Goal: Communication & Community: Answer question/provide support

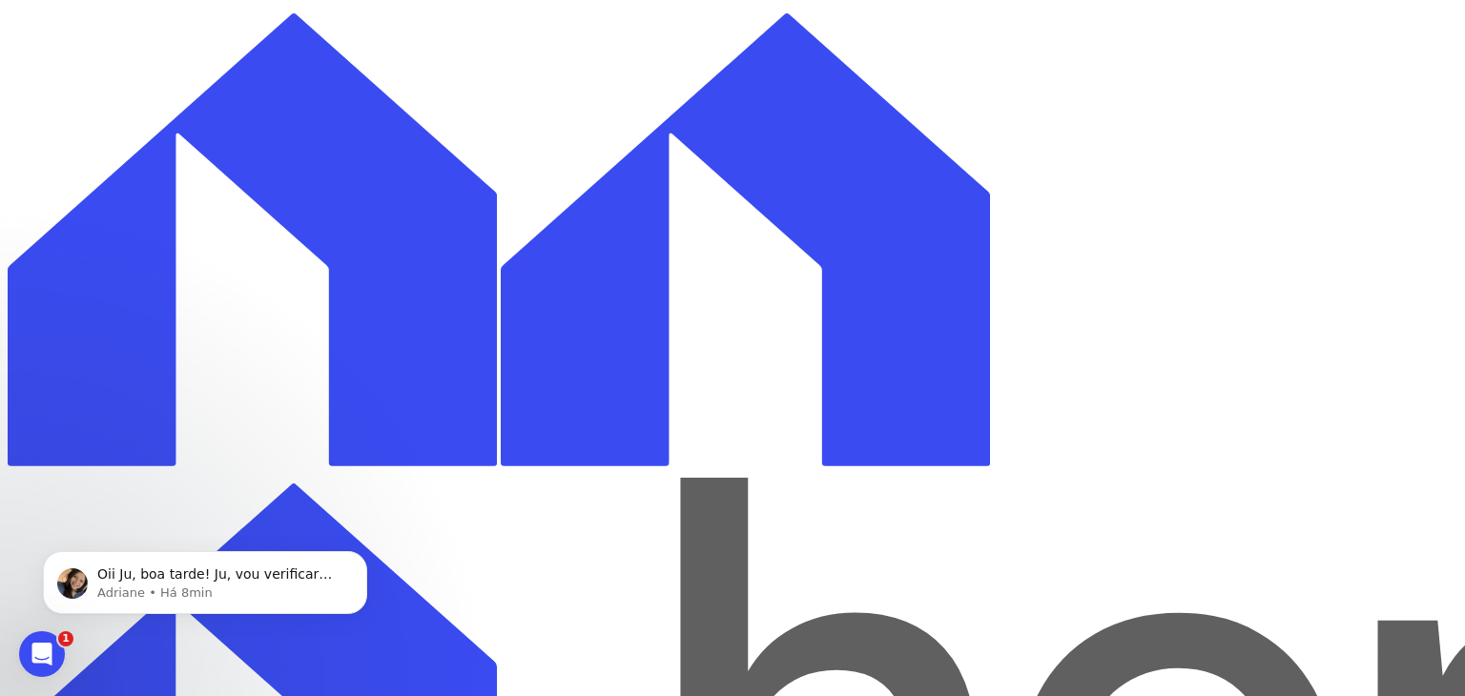
scroll to position [8828, 0]
click at [163, 575] on p "Oii Ju, boa tarde! Ju, vou verificar novamente se temos o retorno" at bounding box center [220, 575] width 246 height 19
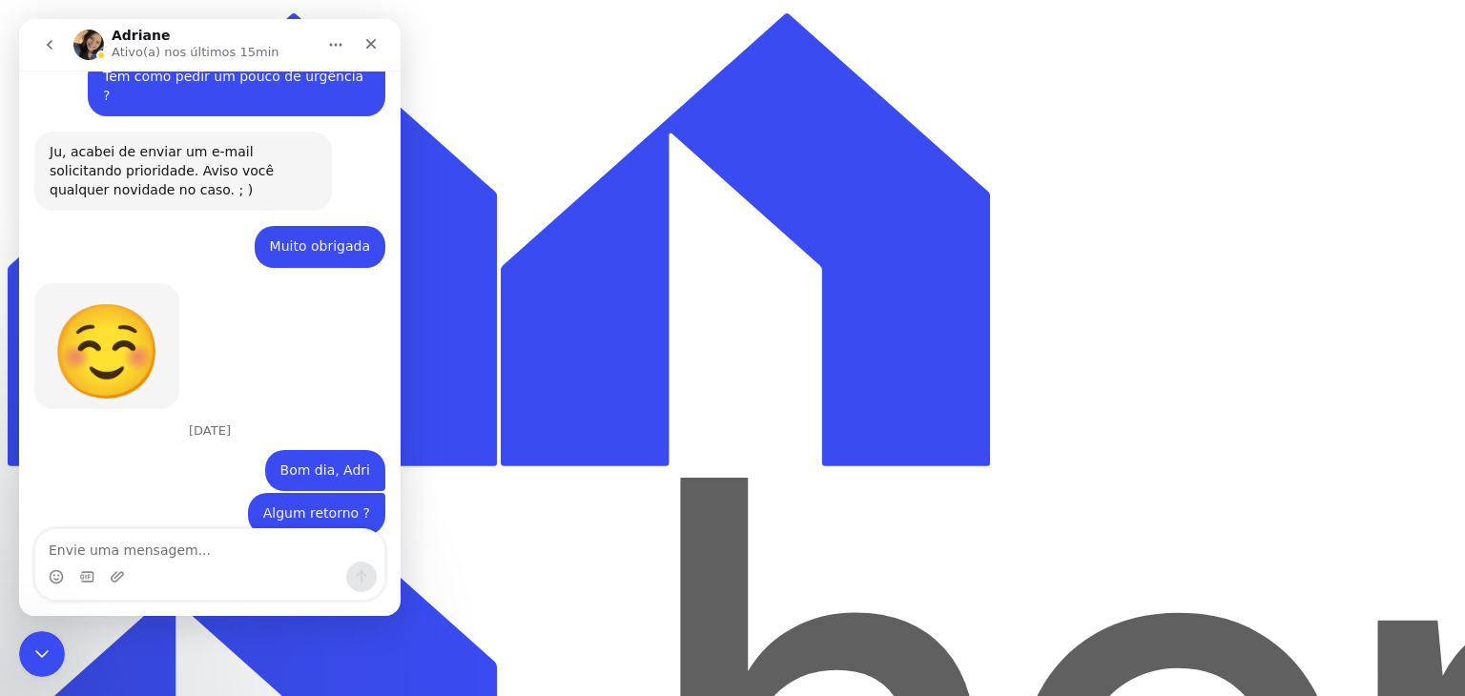
scroll to position [8859, 0]
drag, startPoint x: 134, startPoint y: 545, endPoint x: 165, endPoint y: 412, distance: 136.3
click at [134, 543] on textarea "Envie uma mensagem..." at bounding box center [209, 545] width 349 height 32
type textarea "Certo, Adri"
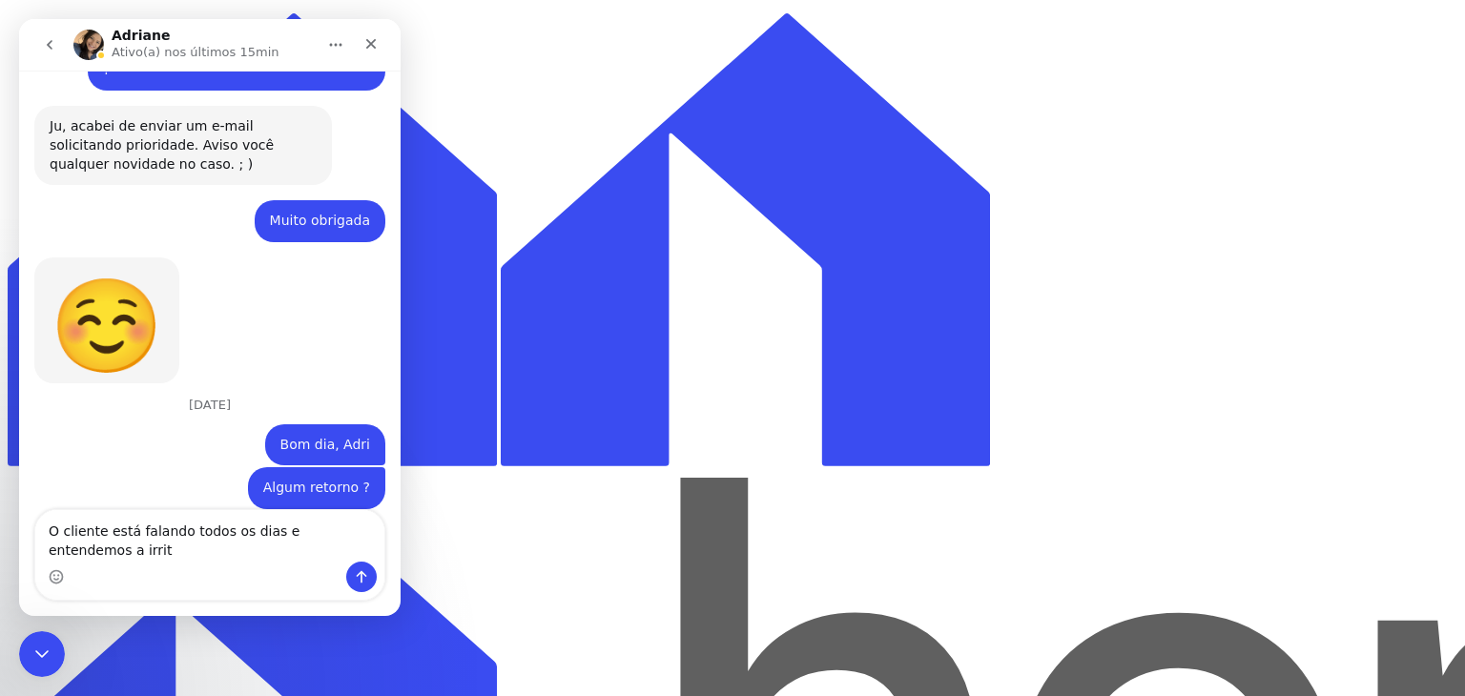
scroll to position [8904, 0]
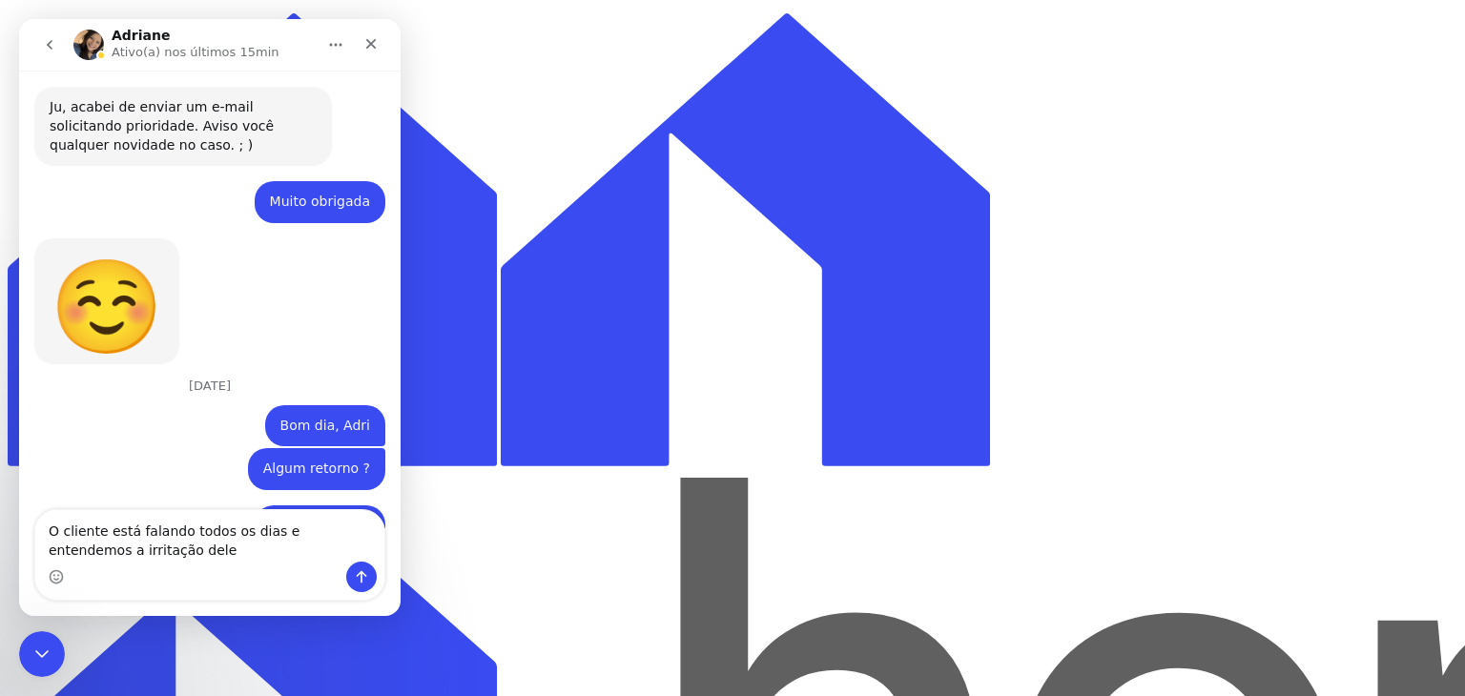
type textarea "O cliente está falando todos os dias e entendemos a irritação dele"
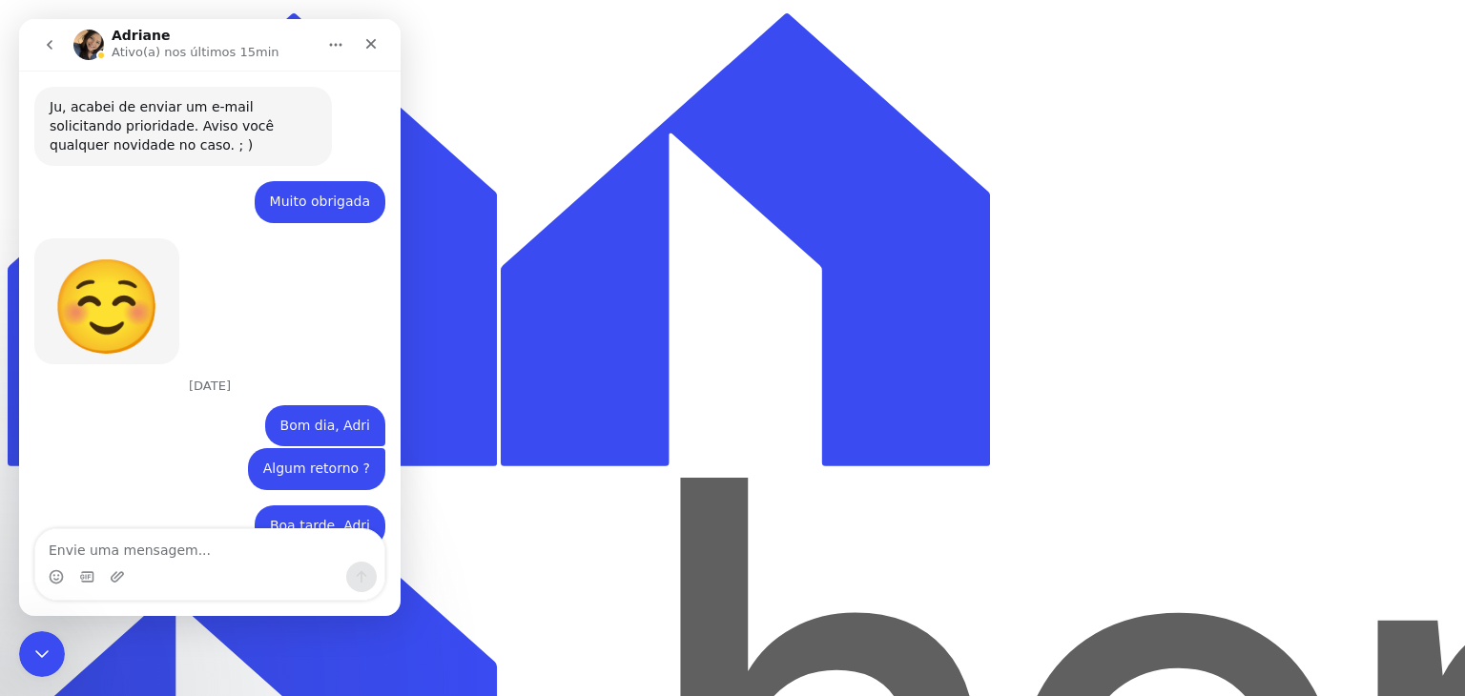
scroll to position [8947, 0]
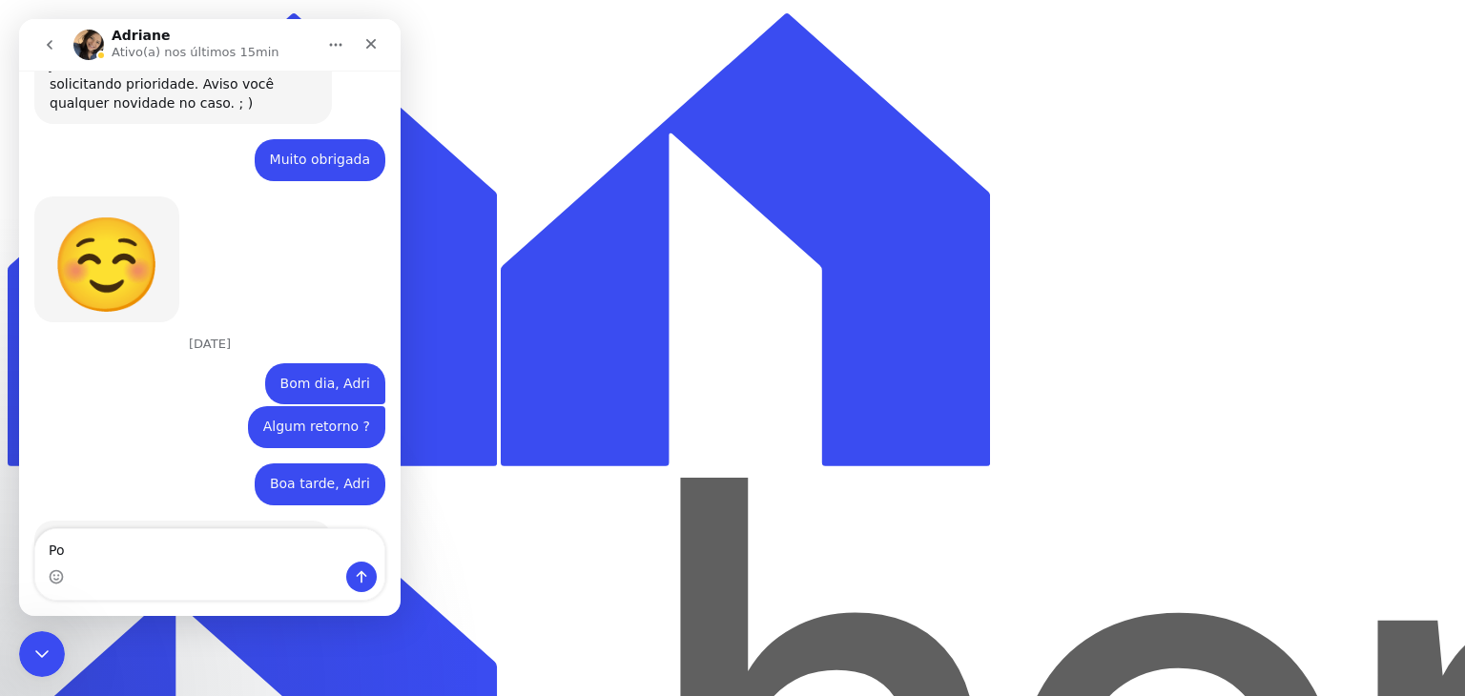
type textarea "P"
type textarea "E"
click at [37, 645] on icon "Encerramento do Messenger da Intercom" at bounding box center [39, 651] width 23 height 23
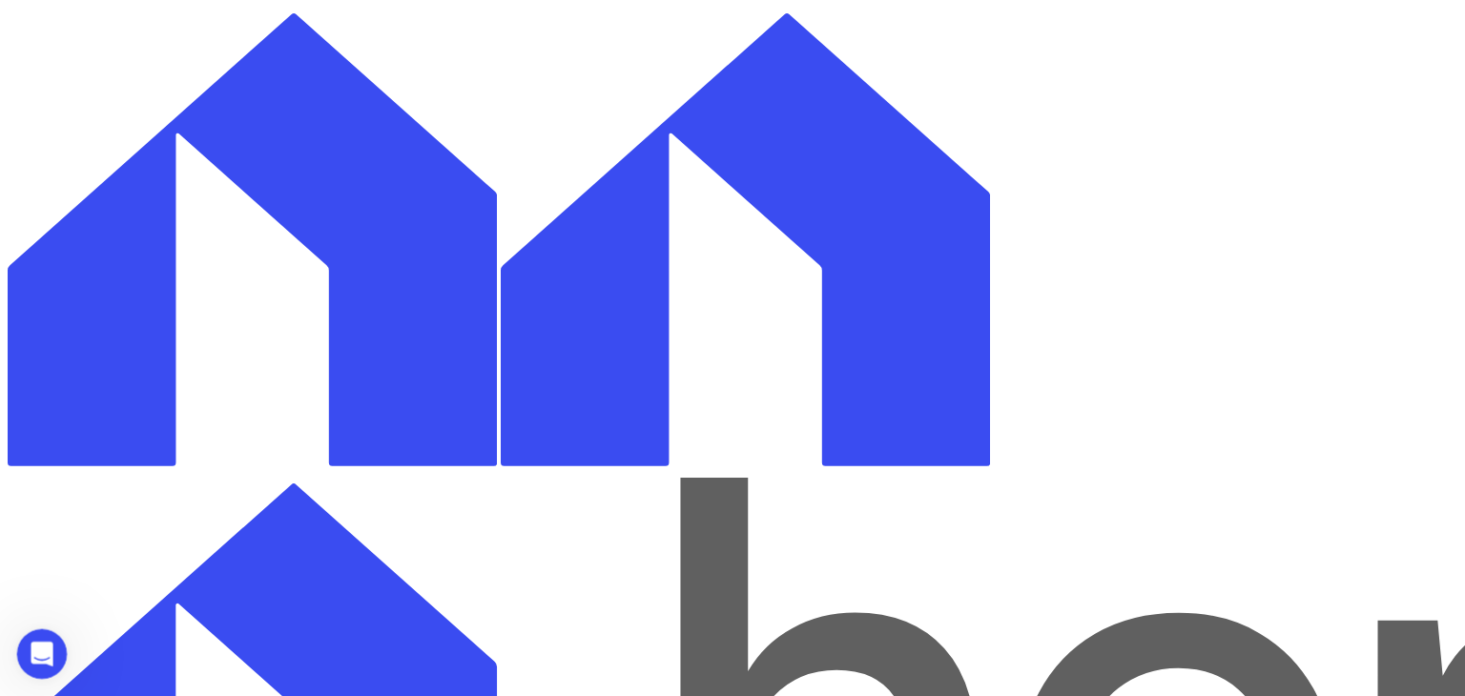
click at [17, 654] on div "Abertura do Messenger da Intercom" at bounding box center [39, 651] width 63 height 63
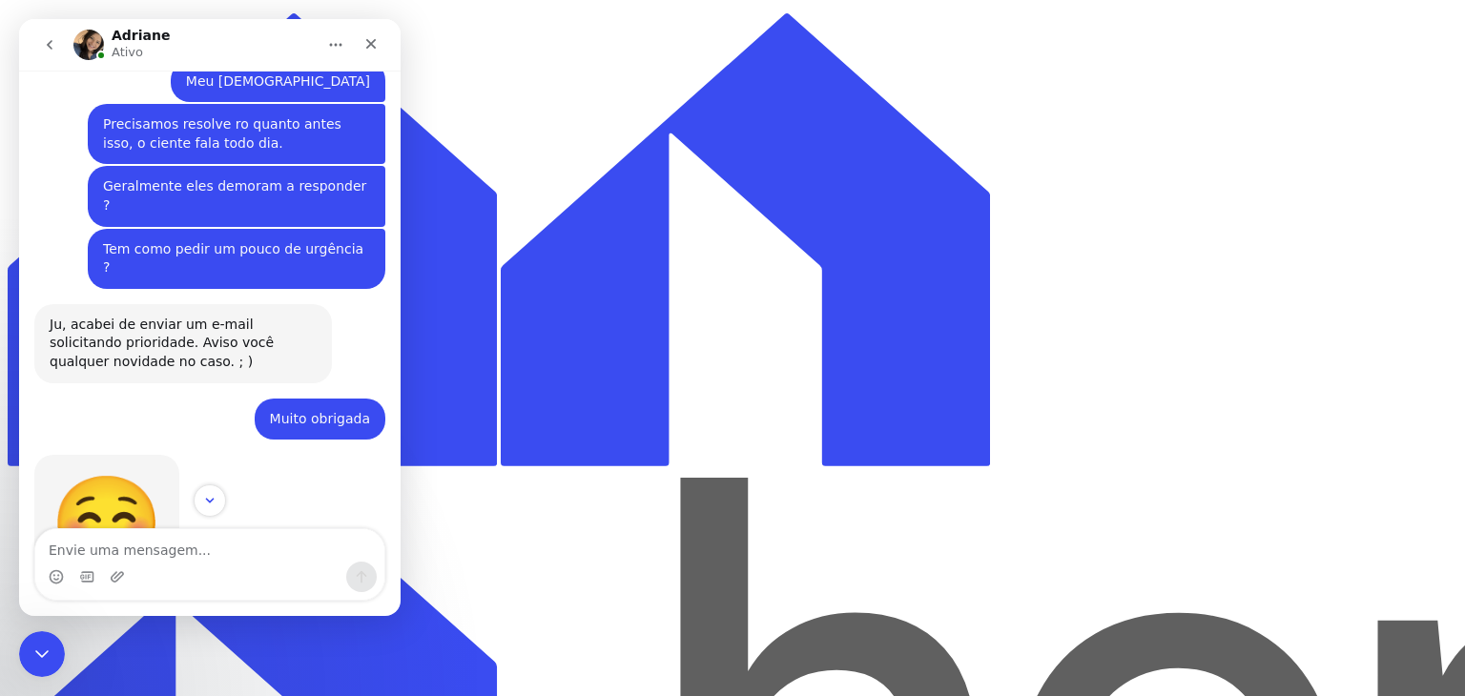
scroll to position [9078, 0]
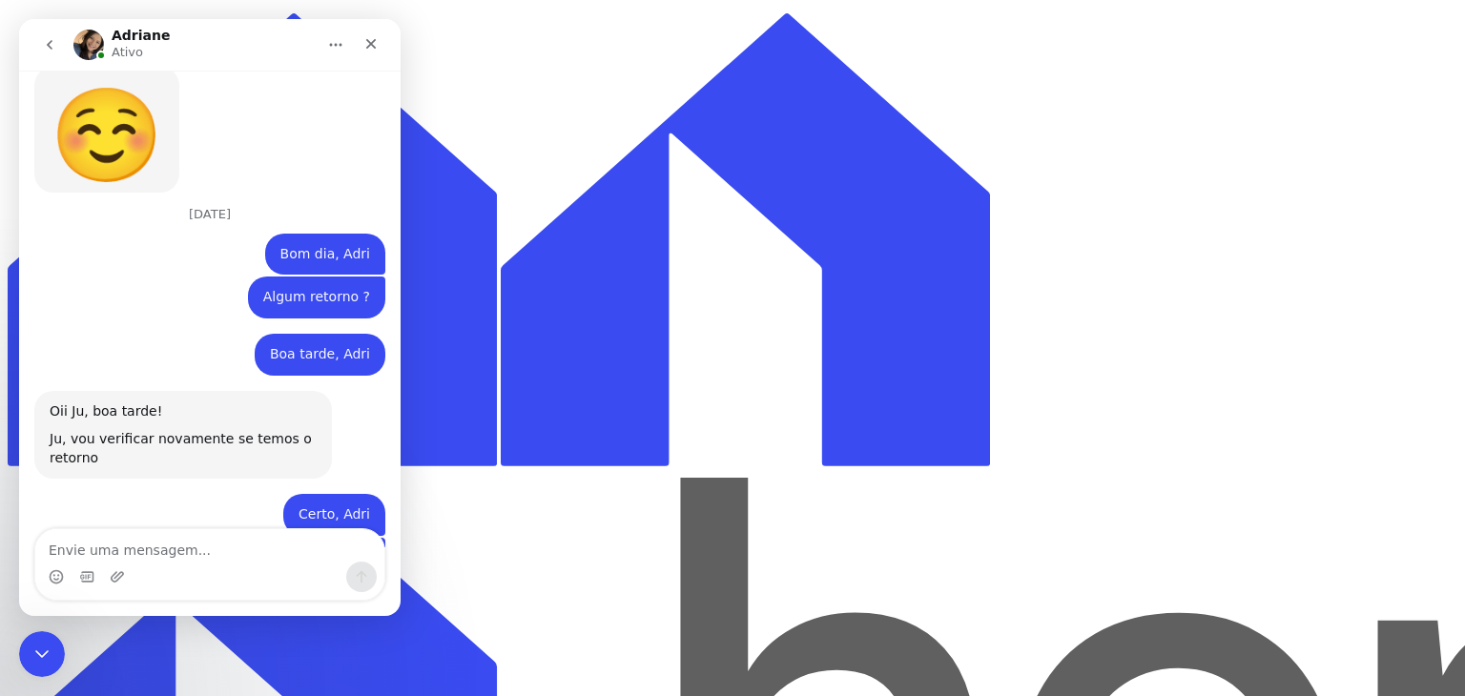
click at [157, 543] on textarea "Envie uma mensagem..." at bounding box center [209, 545] width 349 height 32
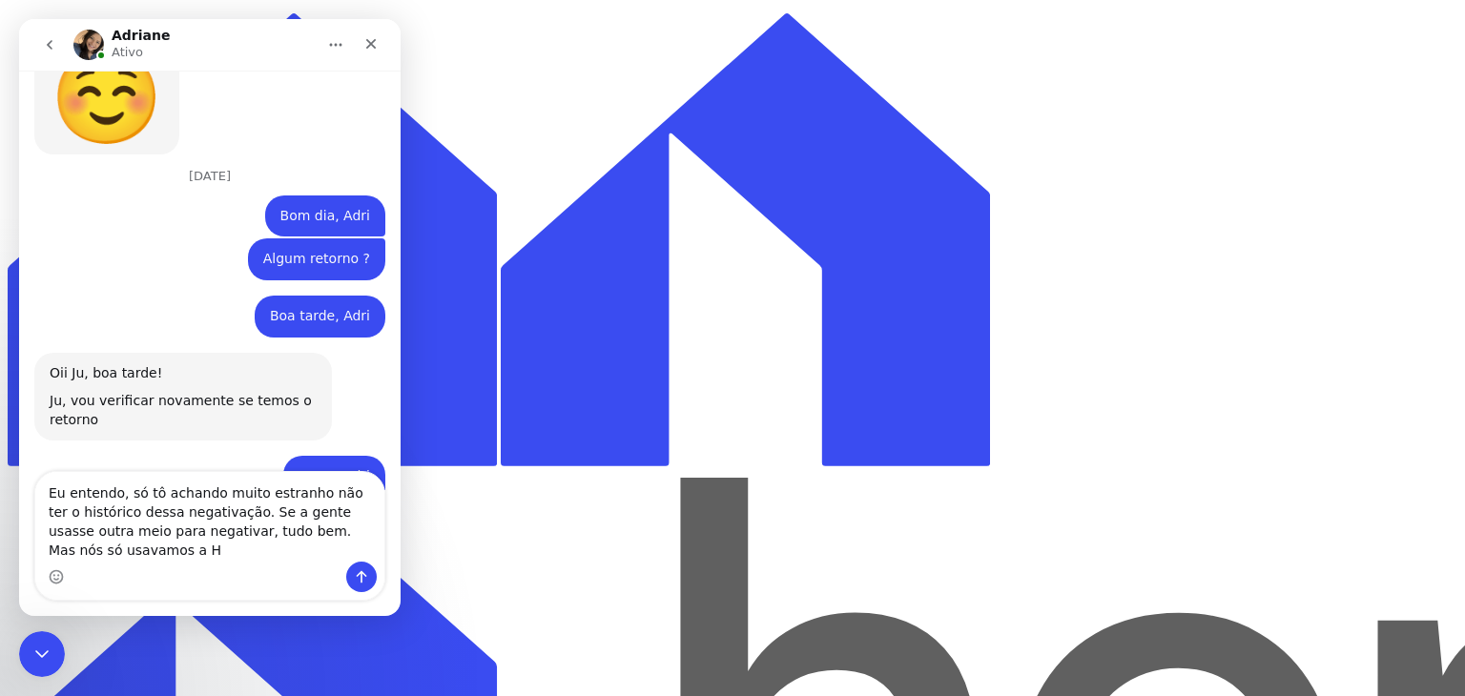
scroll to position [9136, 0]
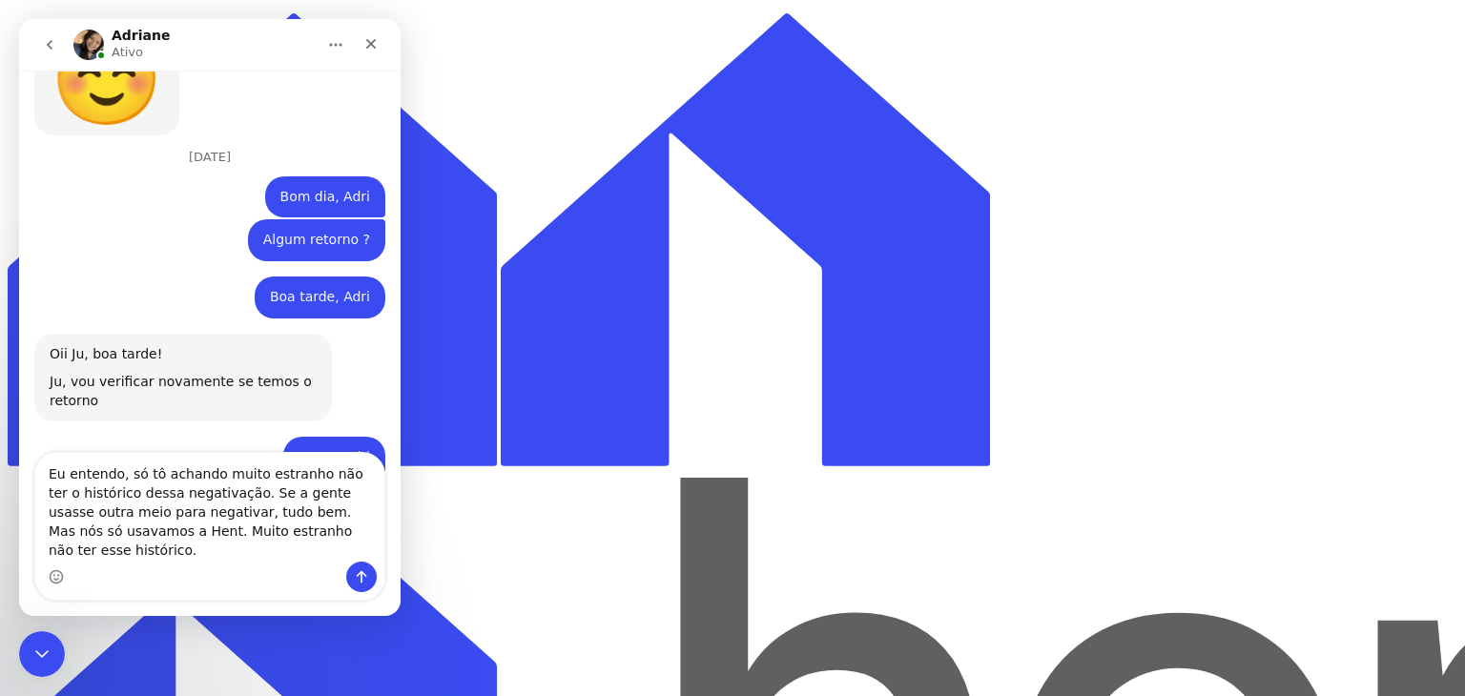
type textarea "Eu entendo, só tô achando muito estranho não ter o histórico dessa negativação.…"
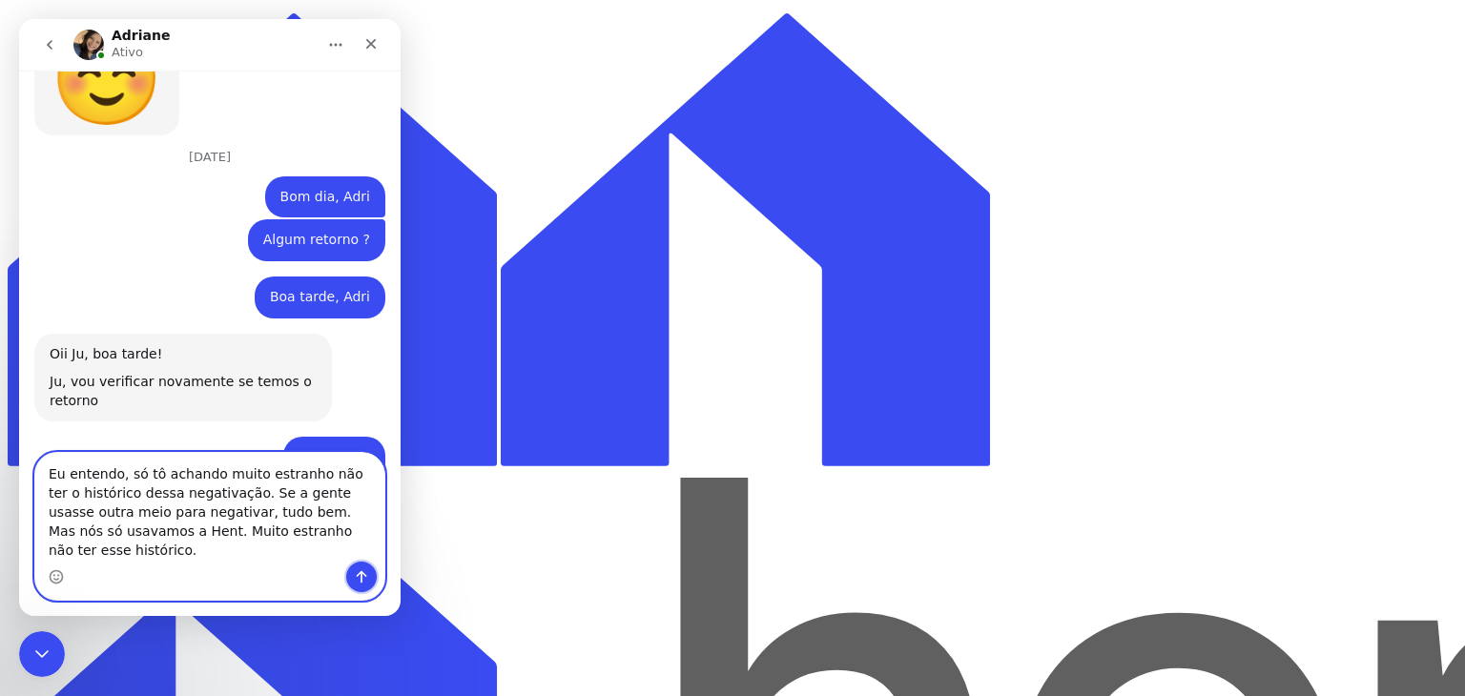
click at [362, 570] on icon "Enviar uma mensagem" at bounding box center [361, 576] width 15 height 15
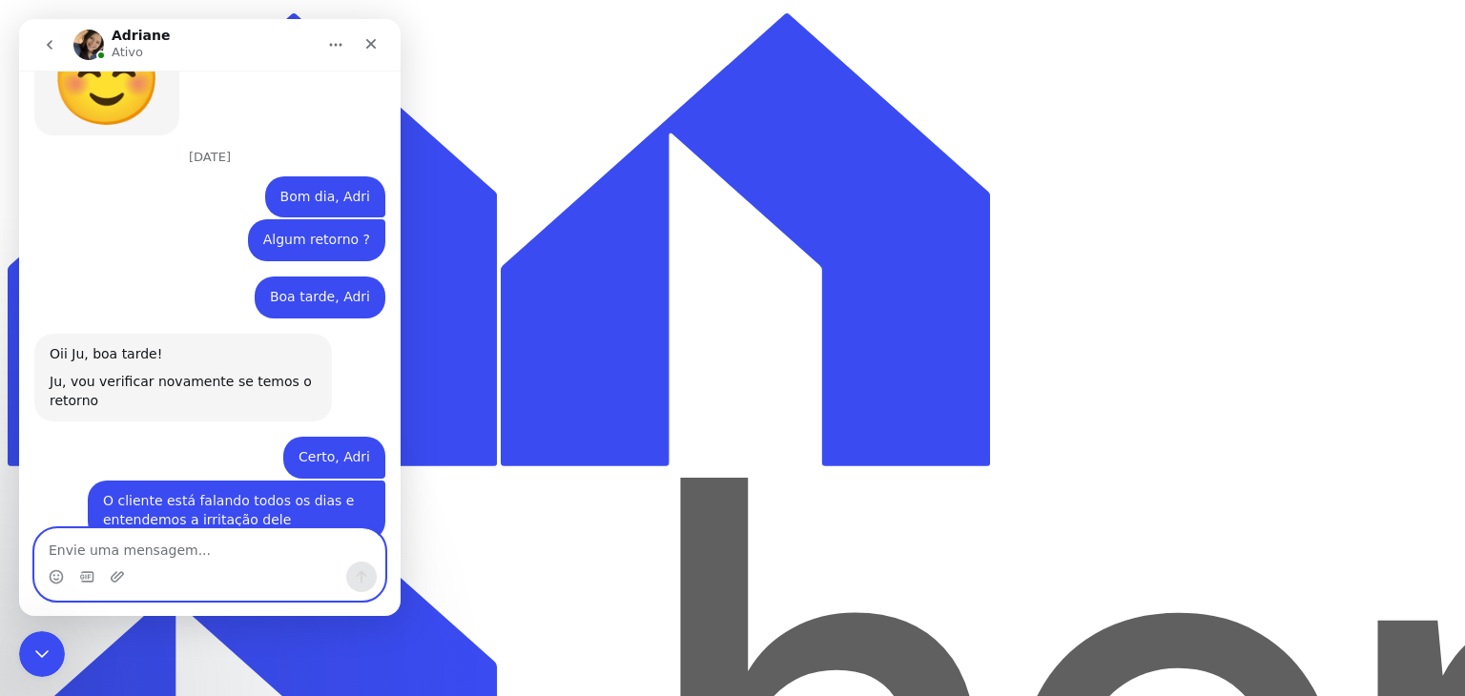
scroll to position [9210, 0]
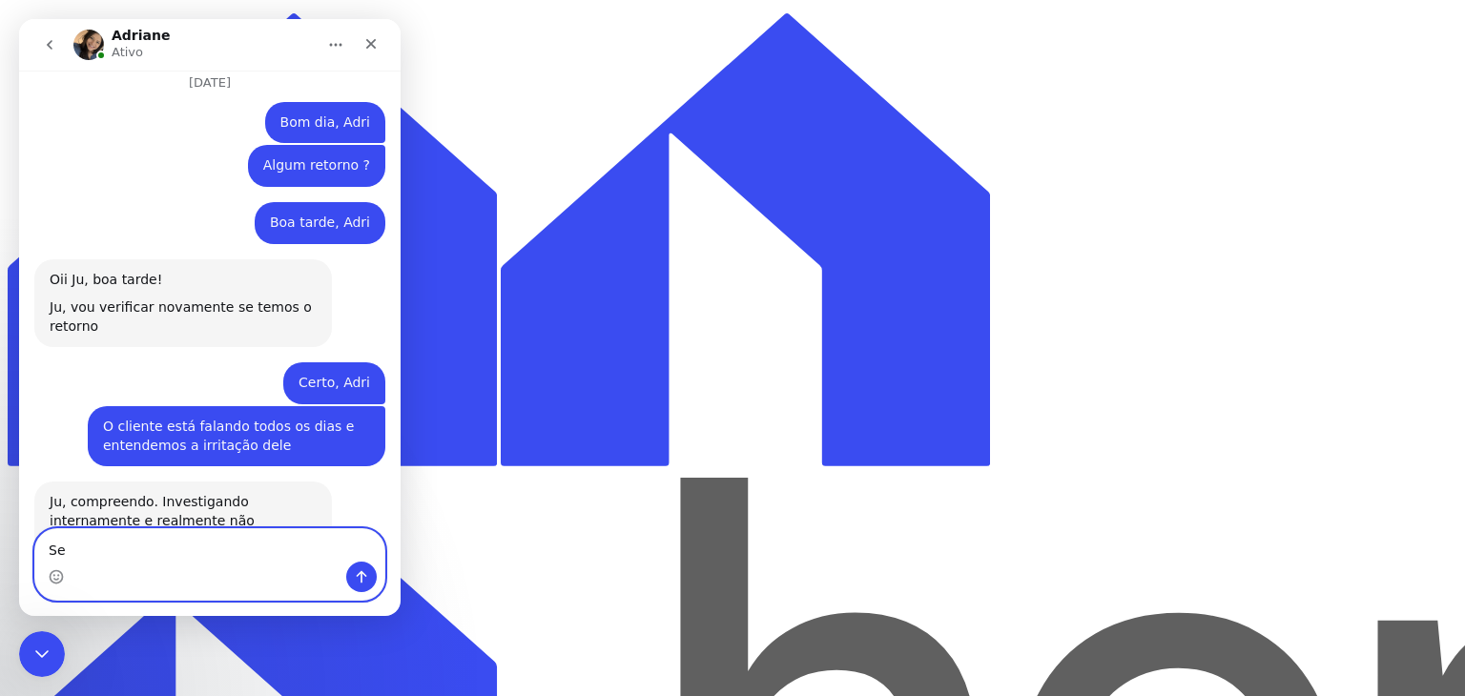
type textarea "S"
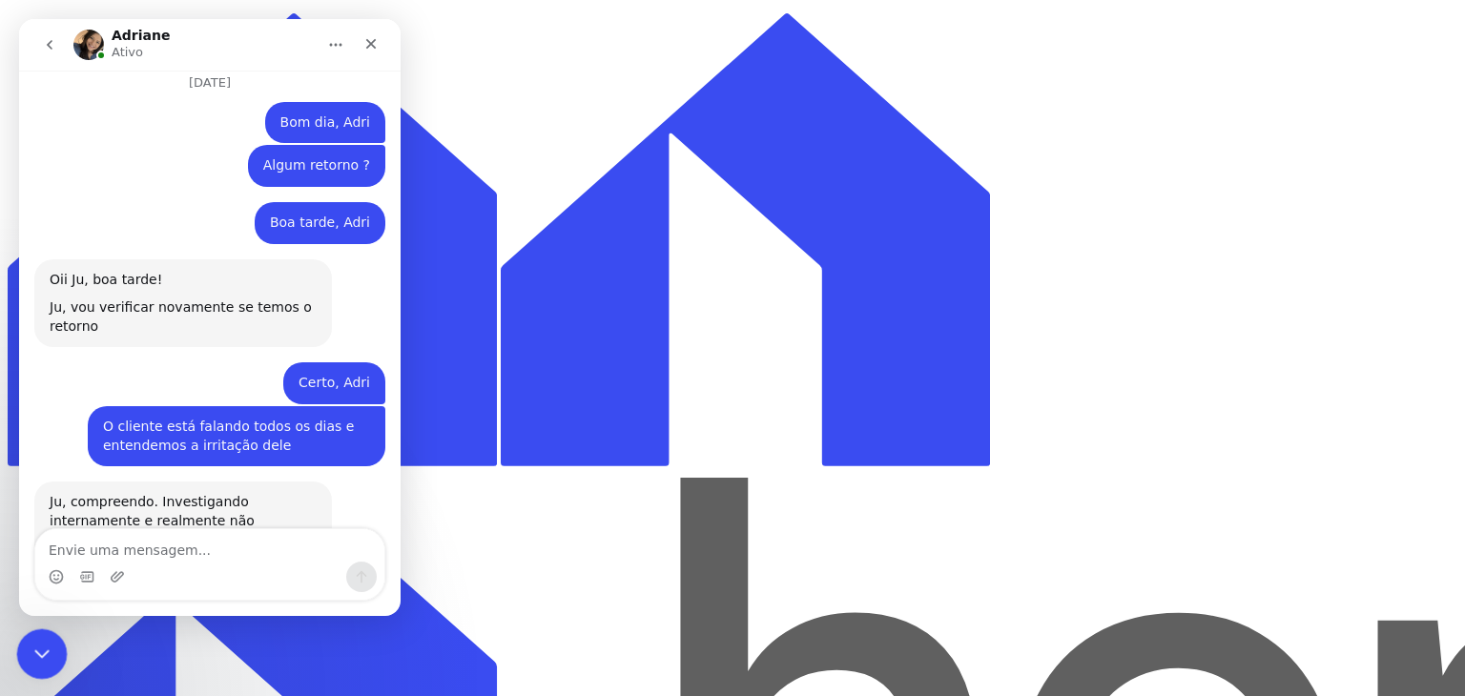
click at [39, 642] on icon "Encerramento do Messenger da Intercom" at bounding box center [39, 651] width 23 height 23
